Goal: Contribute content

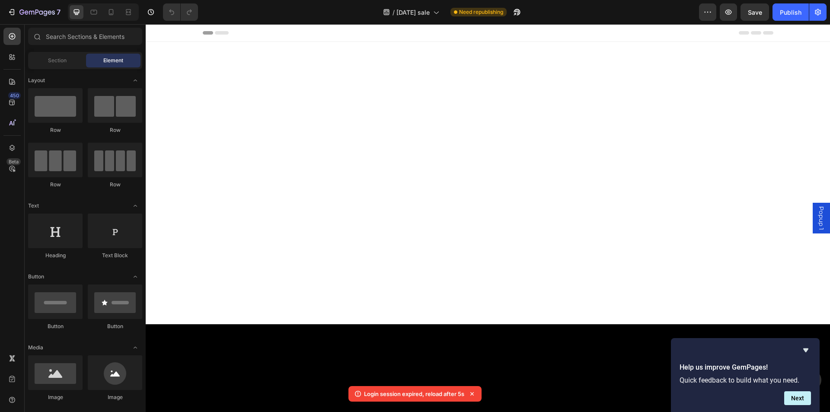
scroll to position [1427, 0]
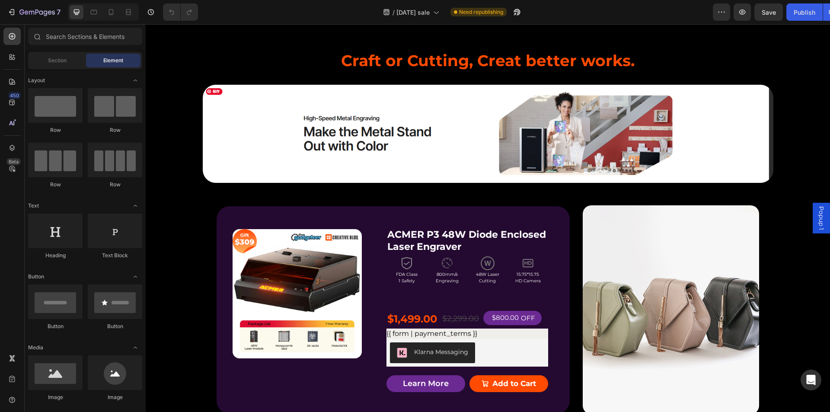
scroll to position [735, 0]
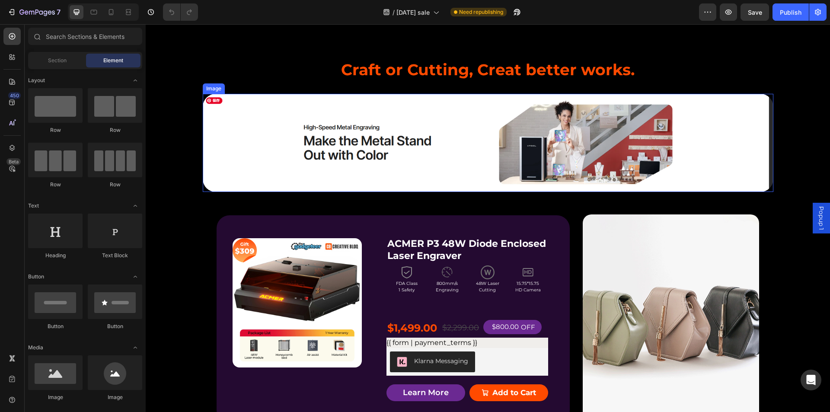
click at [339, 151] on img at bounding box center [488, 143] width 571 height 99
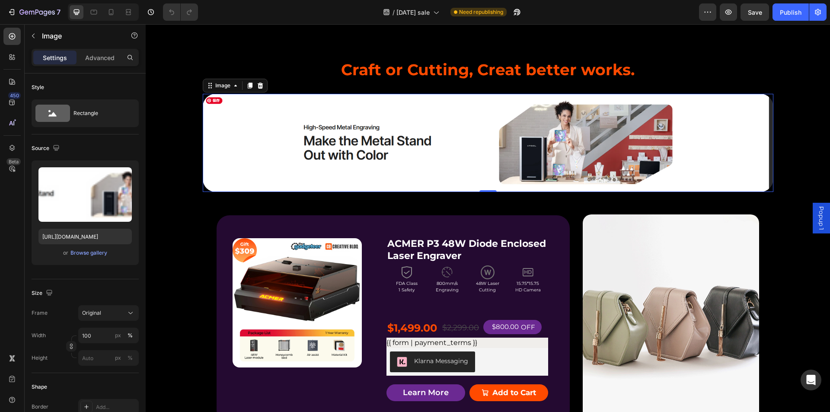
click at [243, 154] on img at bounding box center [488, 143] width 571 height 99
click at [68, 349] on icon "button" at bounding box center [71, 346] width 6 height 6
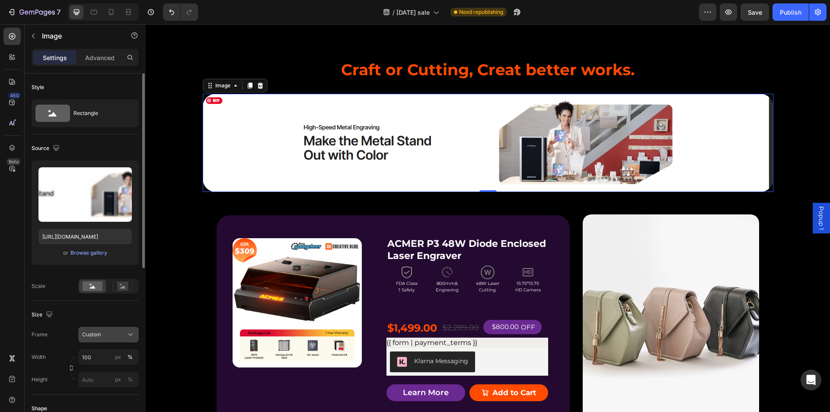
click at [100, 339] on span "Custom" at bounding box center [91, 335] width 19 height 8
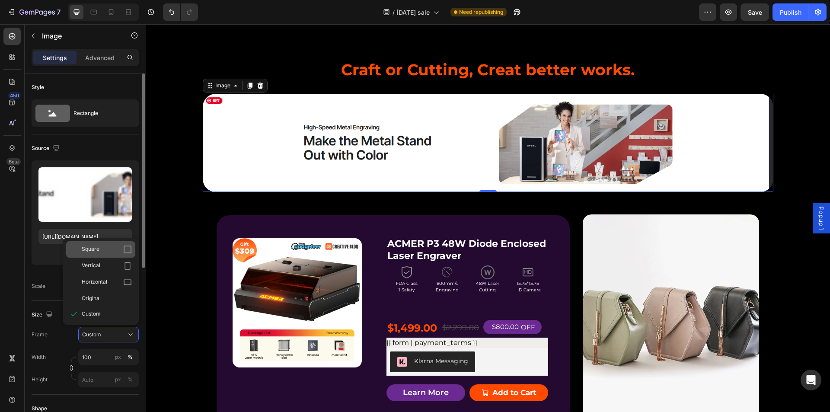
click at [102, 254] on div "Square" at bounding box center [107, 249] width 50 height 9
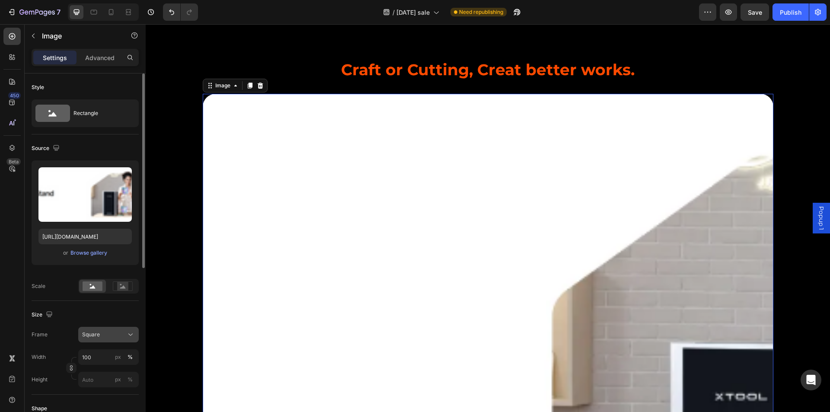
click at [105, 337] on div "Square" at bounding box center [103, 335] width 42 height 8
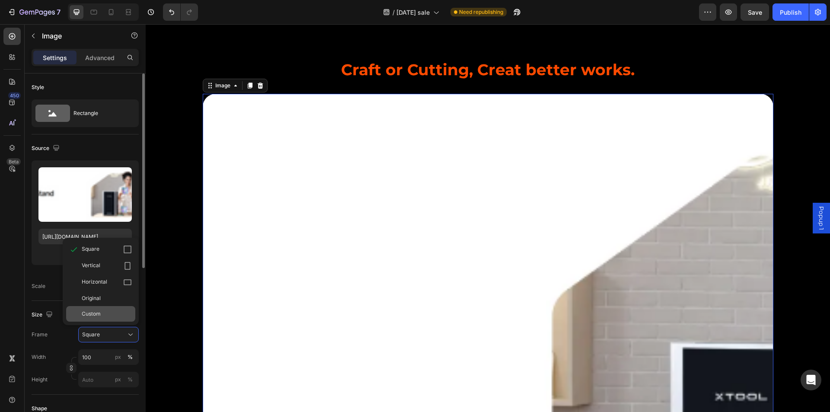
click at [106, 314] on div "Custom" at bounding box center [107, 314] width 50 height 8
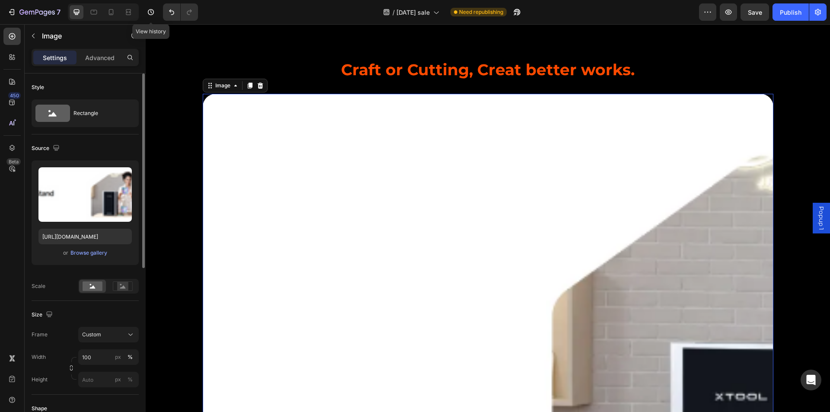
click at [161, 12] on div at bounding box center [179, 11] width 38 height 17
click at [165, 12] on button "Undo/Redo" at bounding box center [171, 11] width 17 height 17
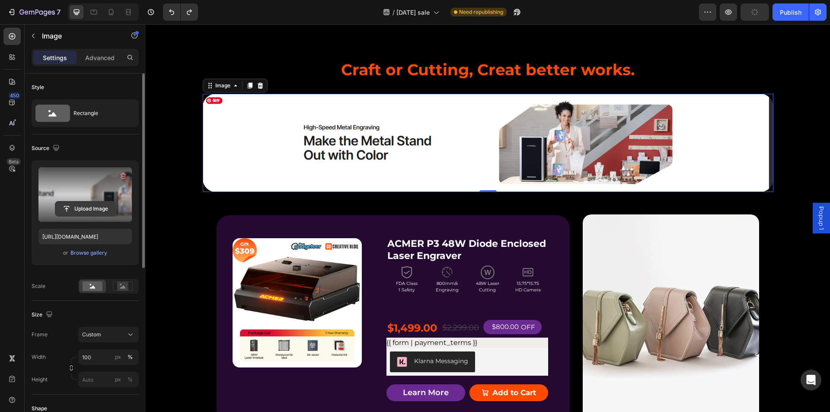
click at [89, 202] on input "file" at bounding box center [85, 209] width 60 height 15
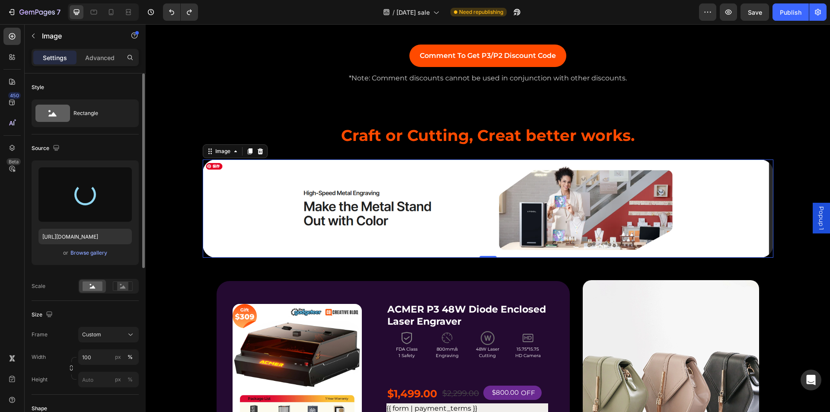
scroll to position [649, 0]
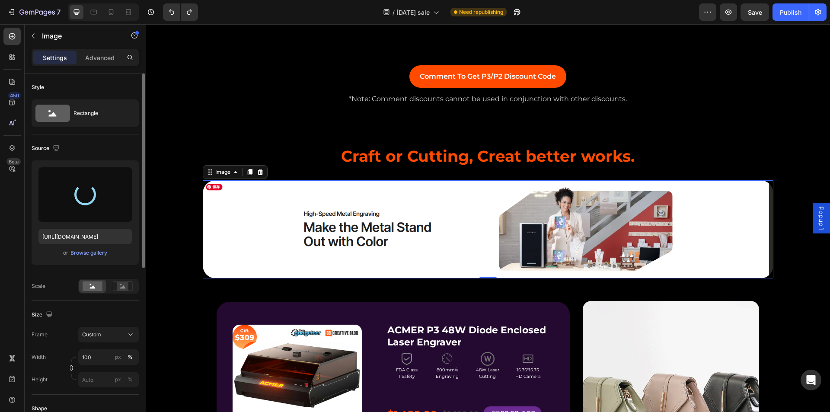
click at [310, 210] on img at bounding box center [488, 229] width 571 height 99
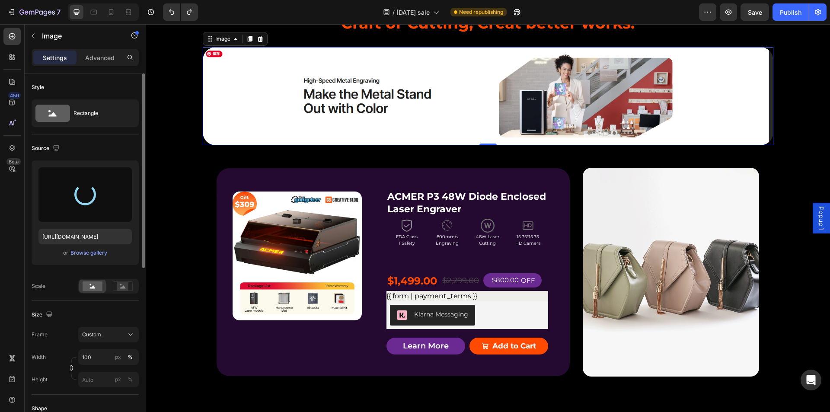
click at [113, 170] on div at bounding box center [84, 194] width 93 height 54
click at [169, 16] on button "Undo/Redo" at bounding box center [171, 11] width 17 height 17
click at [235, 146] on img at bounding box center [488, 96] width 571 height 99
click at [92, 195] on div at bounding box center [85, 194] width 25 height 25
